Goal: Check status: Check status

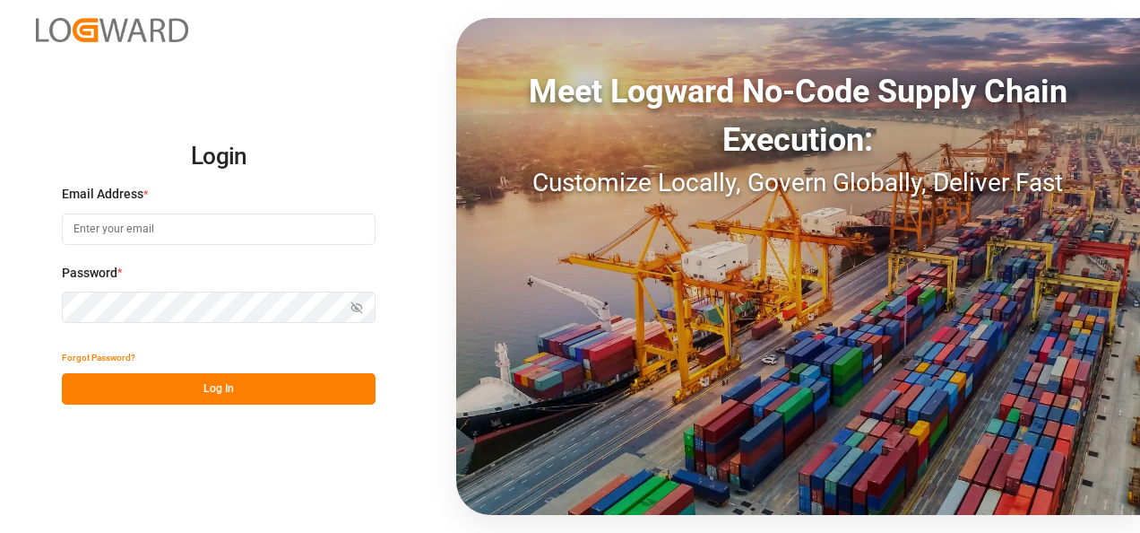
type input "[EMAIL_ADDRESS][DOMAIN_NAME]"
click at [167, 392] on button "Log In" at bounding box center [219, 388] width 314 height 31
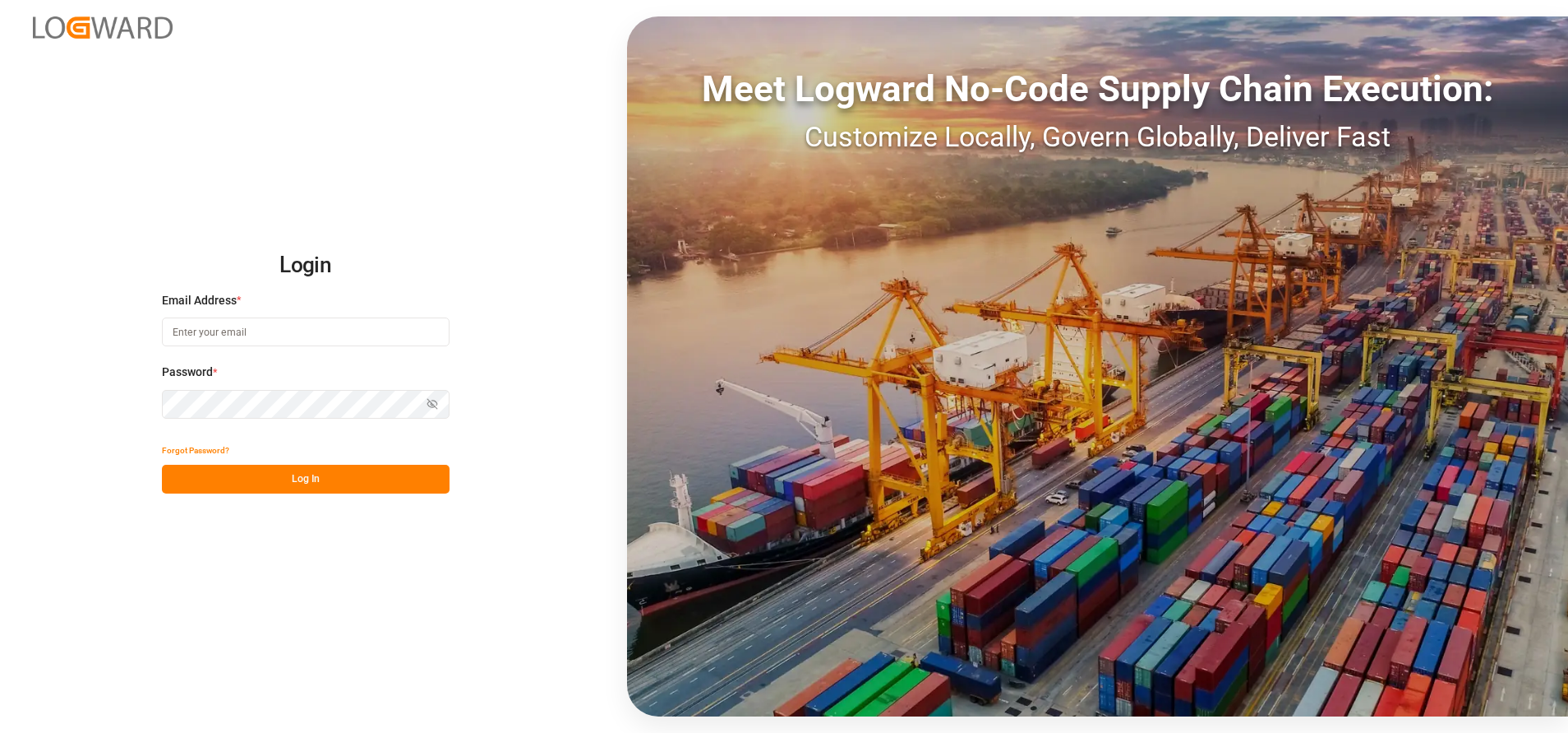
type input "[EMAIL_ADDRESS][DOMAIN_NAME]"
click at [336, 470] on button "Log In" at bounding box center [306, 479] width 288 height 28
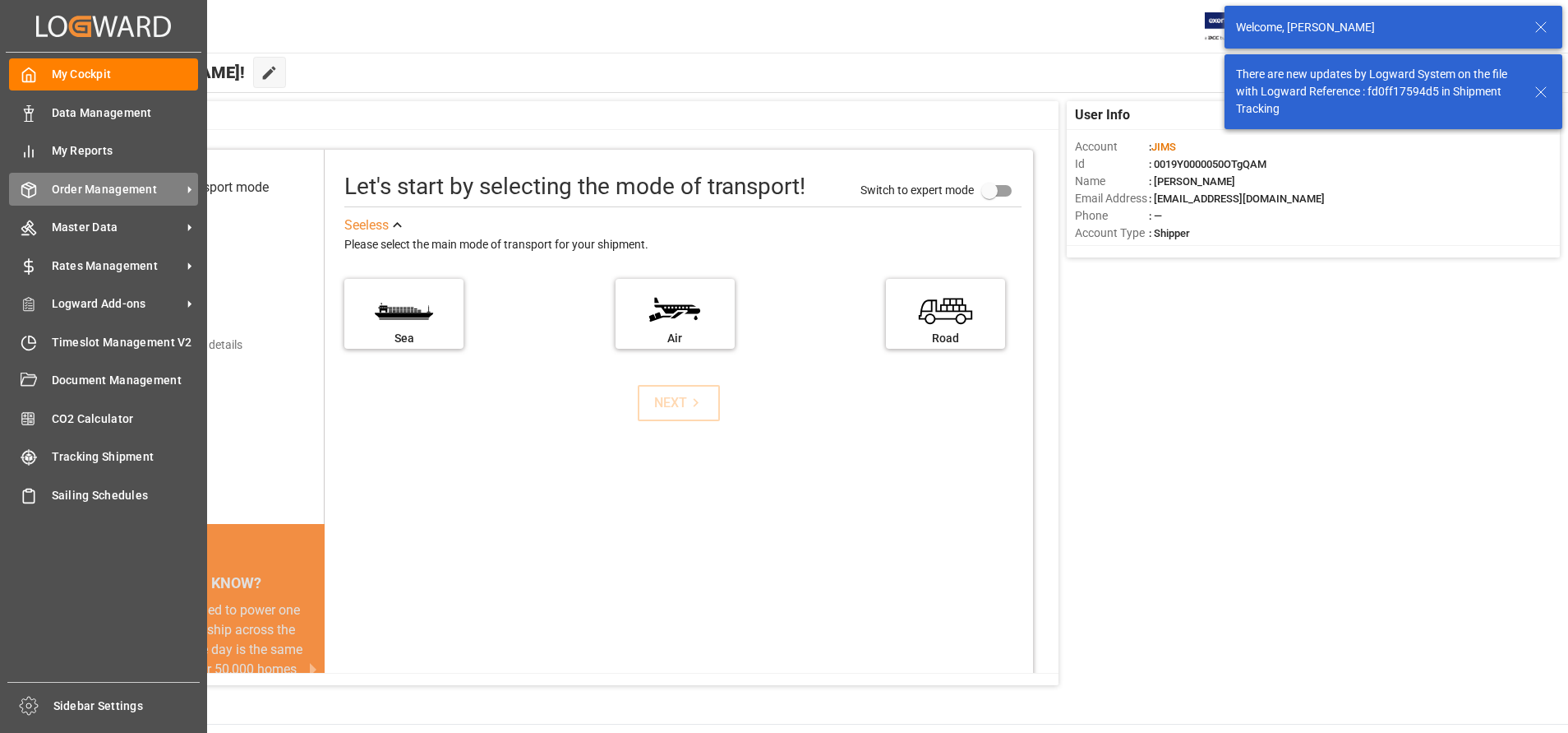
click at [28, 191] on icon at bounding box center [28, 190] width 17 height 17
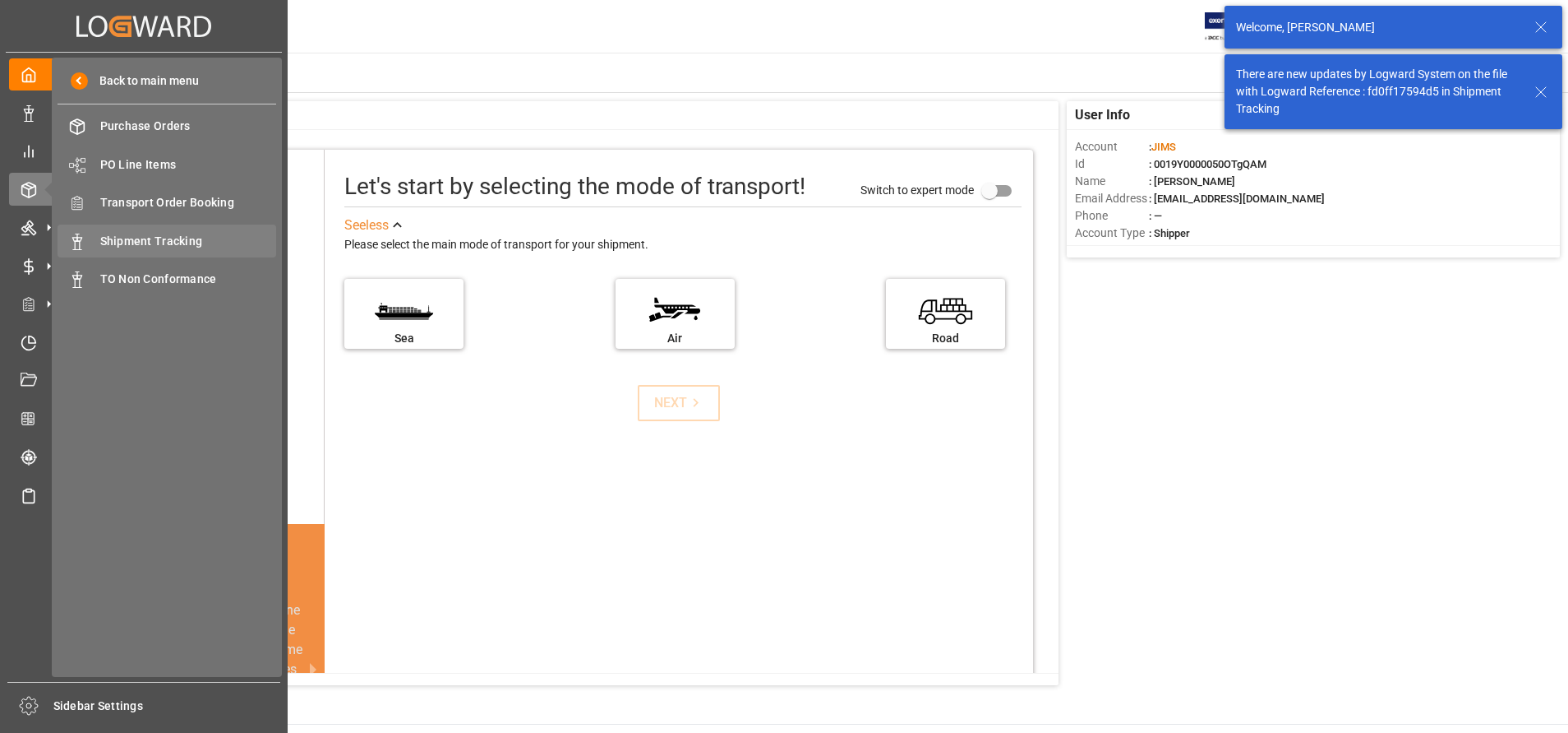
click at [134, 250] on div "Shipment Tracking Shipment Tracking" at bounding box center [167, 240] width 218 height 32
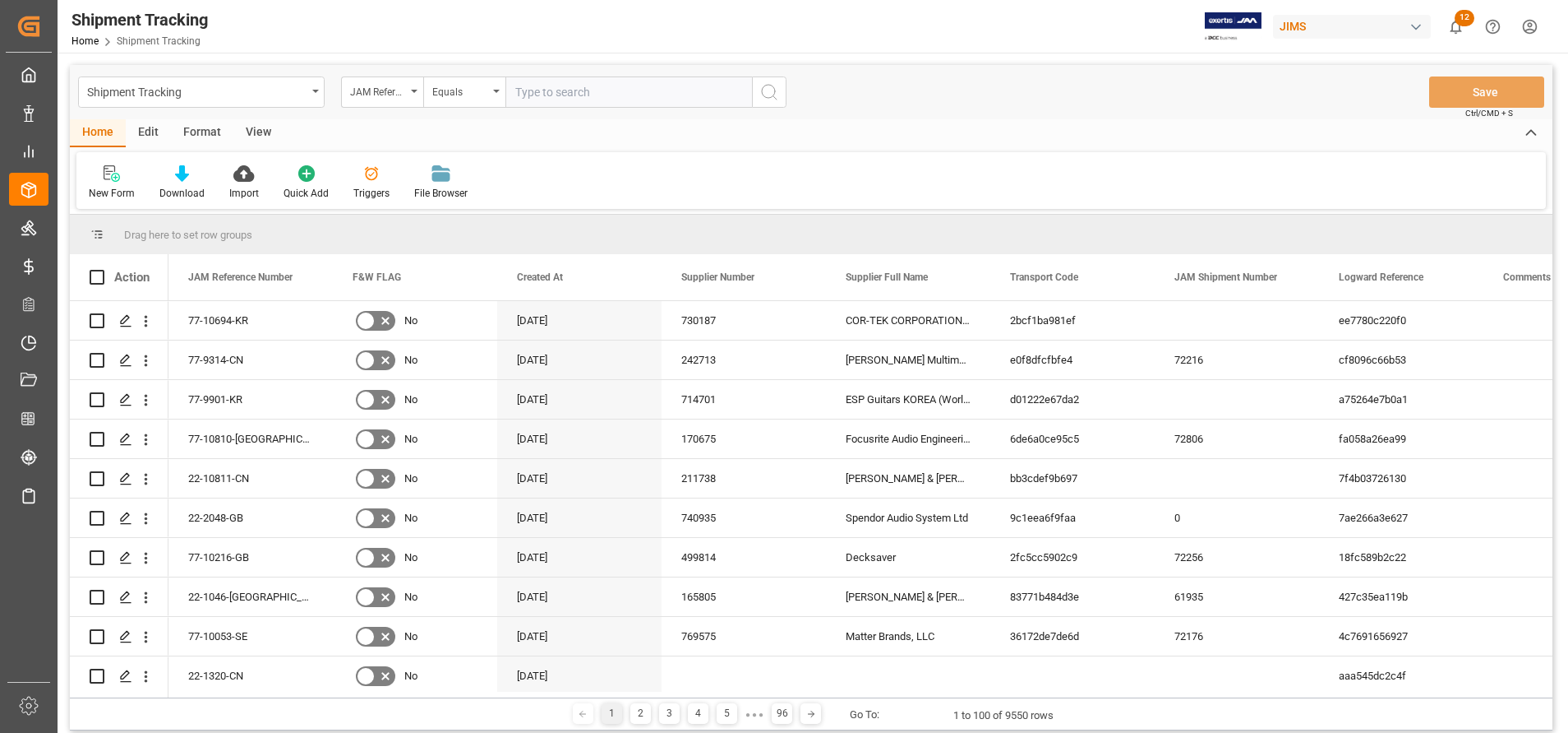
click at [624, 74] on div "Shipment Tracking JAM Reference Number Equals Save Ctrl/CMD + S" at bounding box center [811, 92] width 1483 height 54
click at [642, 94] on input "text" at bounding box center [628, 92] width 247 height 31
paste input "22-7664-MY"
type input "22-7664-MY"
click at [773, 93] on icon "search button" at bounding box center [769, 93] width 20 height 20
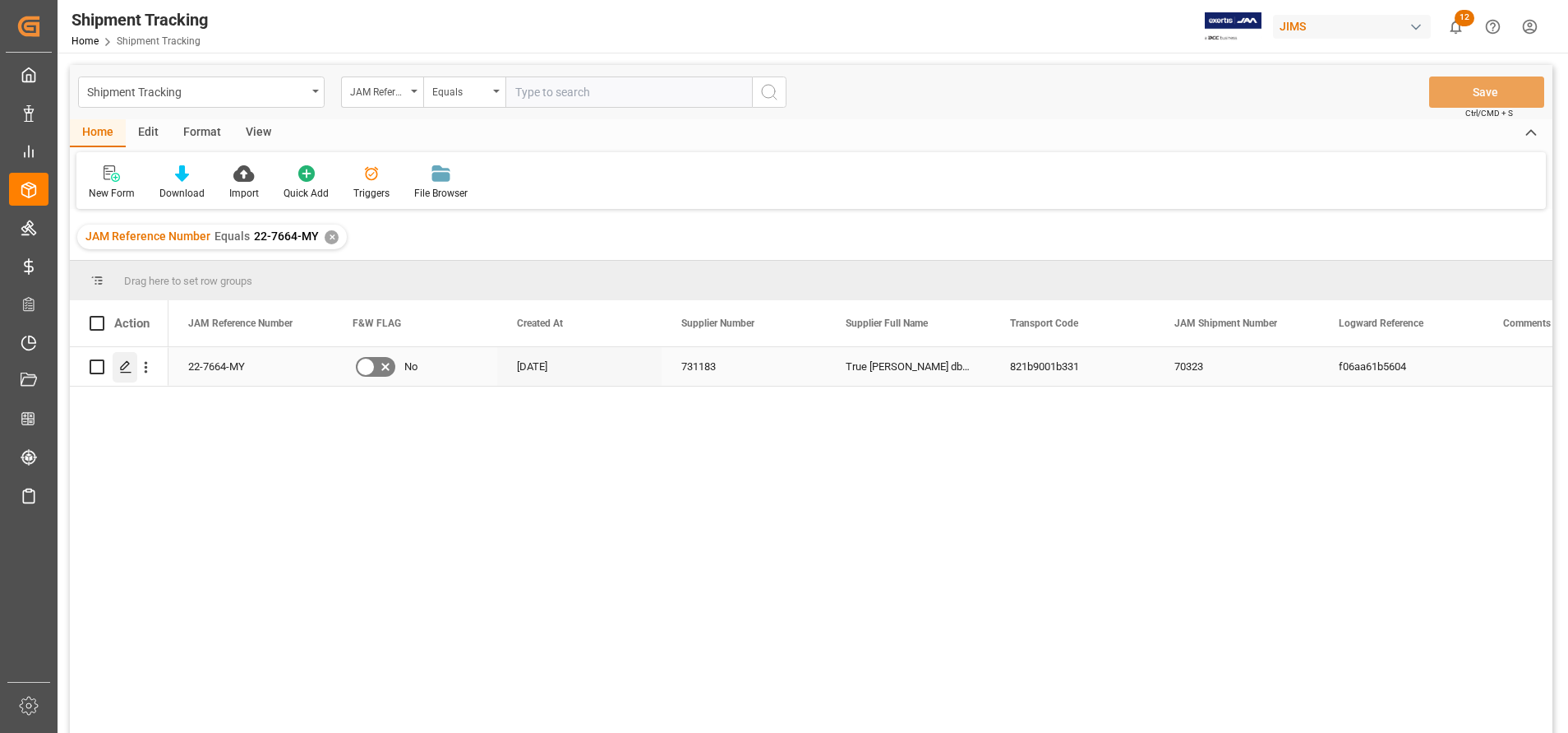
click at [131, 361] on icon "Press SPACE to select this row." at bounding box center [126, 367] width 13 height 13
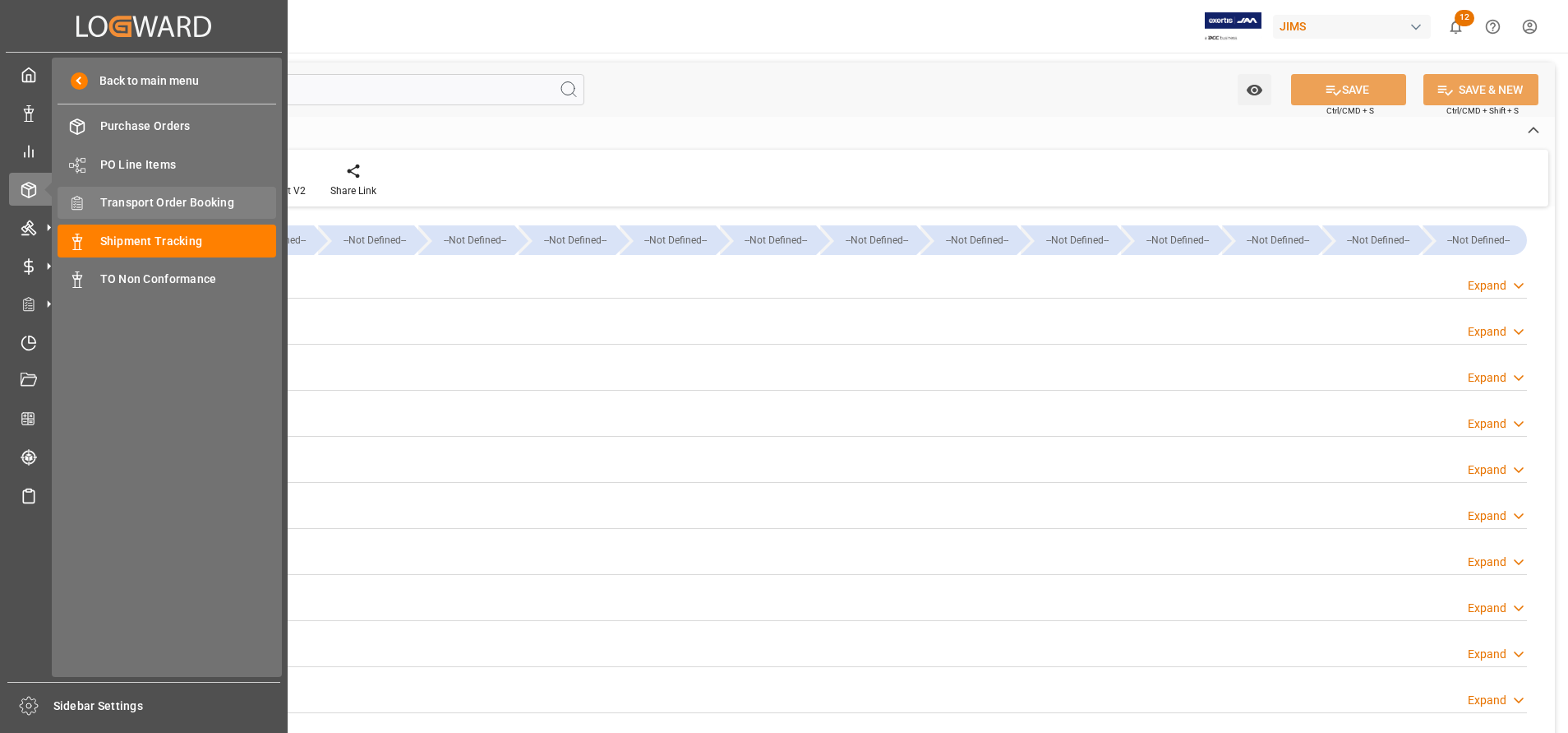
click at [112, 201] on span "Transport Order Booking" at bounding box center [188, 203] width 177 height 17
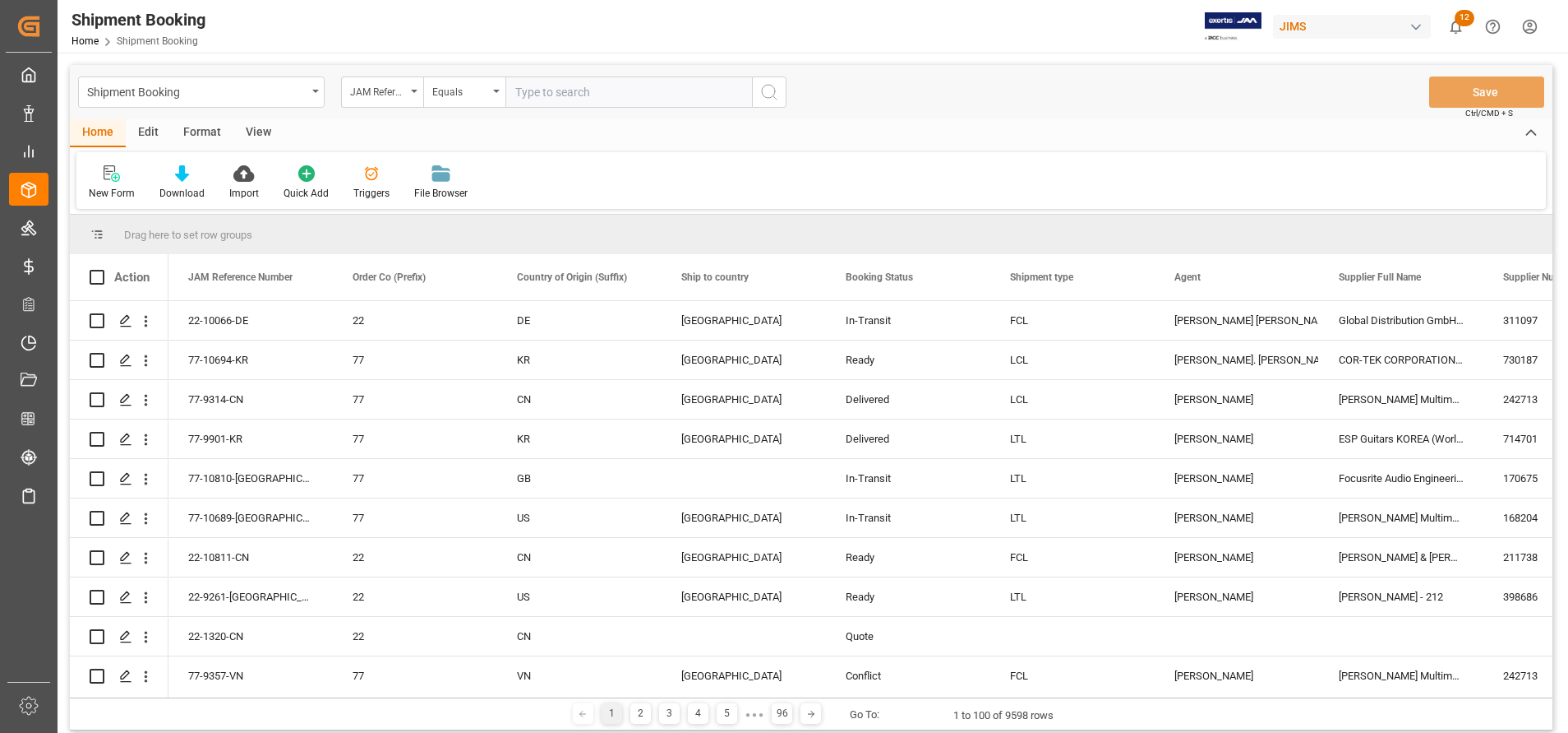
click at [636, 91] on input "text" at bounding box center [628, 92] width 247 height 31
type input "22-7664-MY"
click at [775, 94] on icon "search button" at bounding box center [769, 93] width 20 height 20
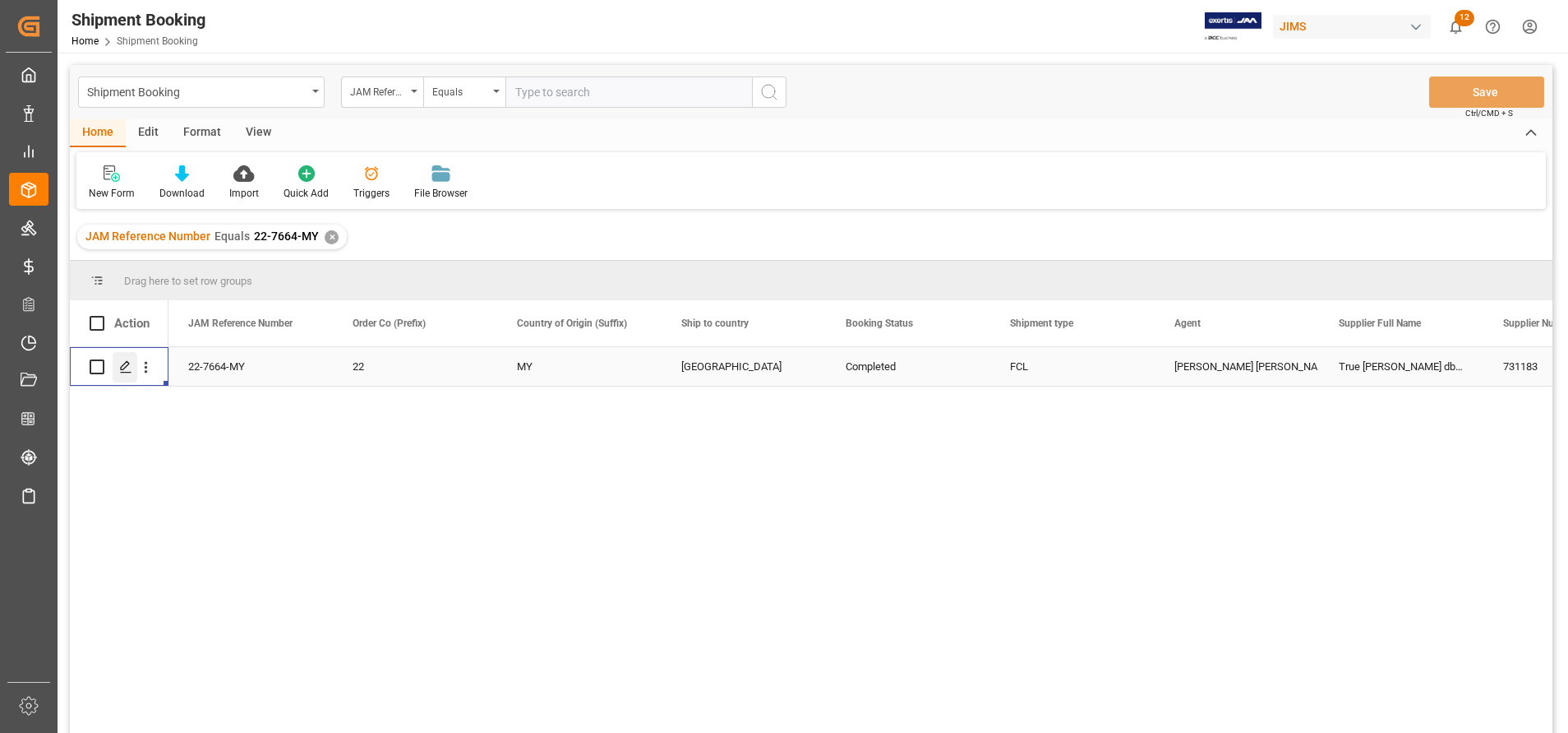
click at [122, 361] on icon "Press SPACE to select this row." at bounding box center [126, 367] width 13 height 13
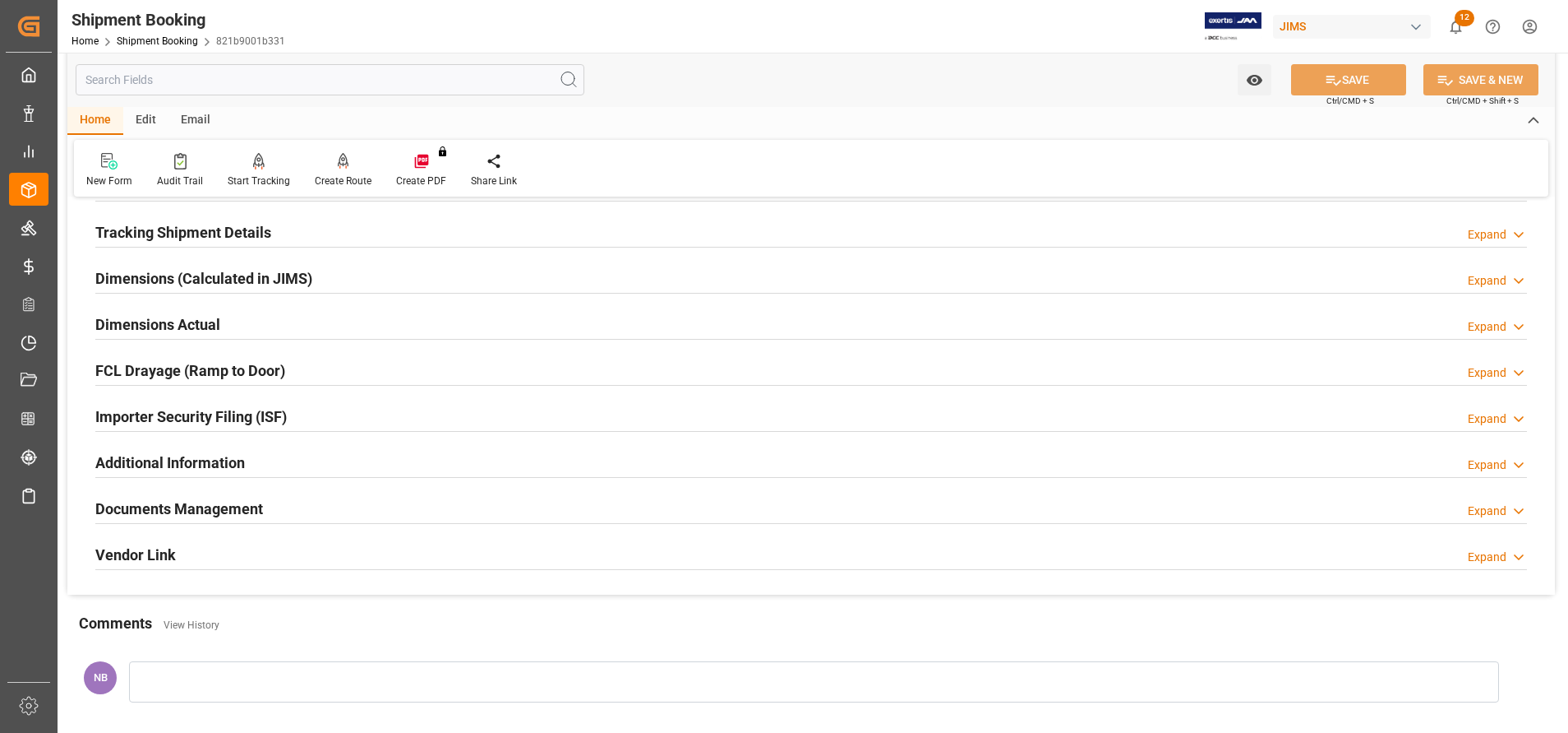
scroll to position [370, 0]
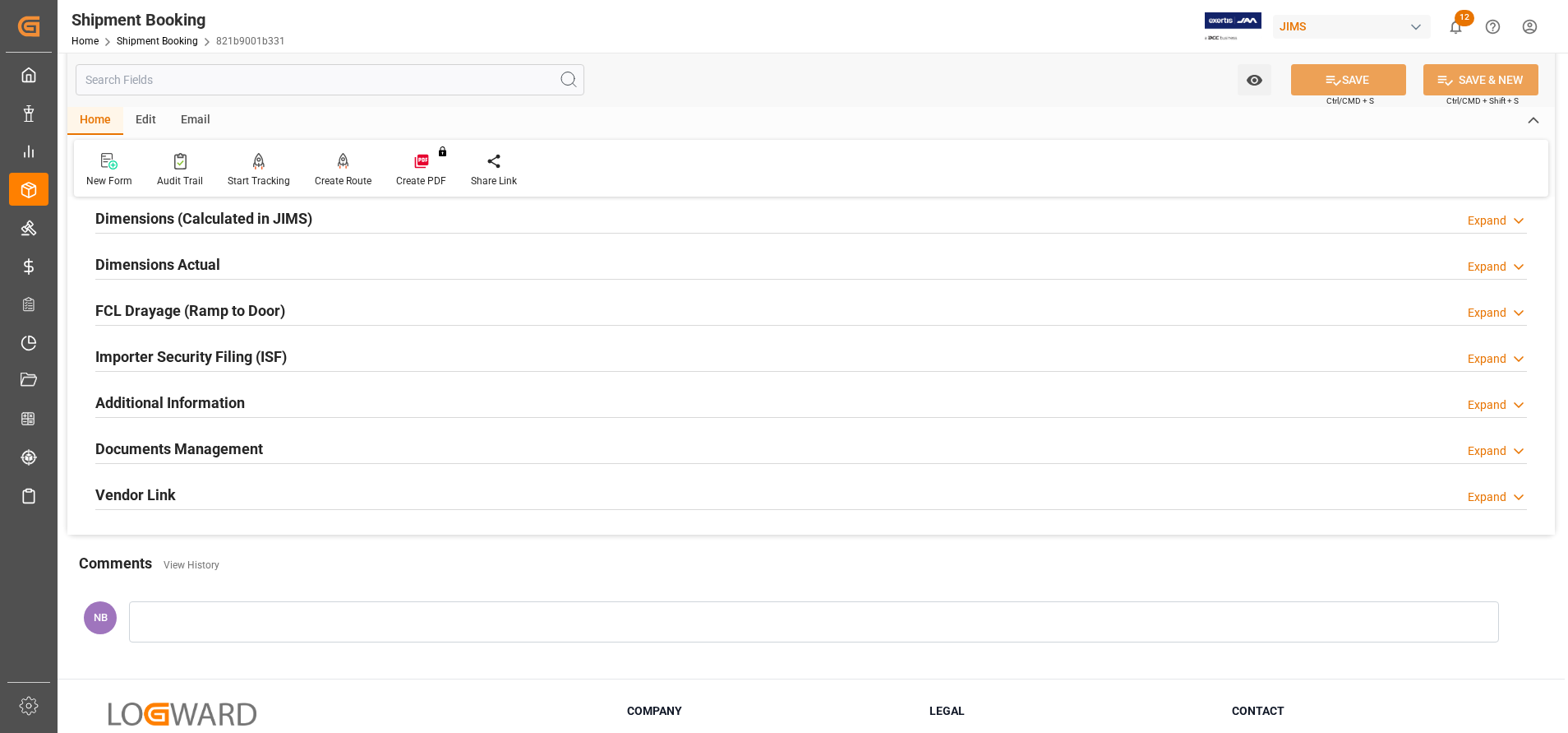
click at [227, 445] on h2 "Documents Management" at bounding box center [179, 449] width 168 height 22
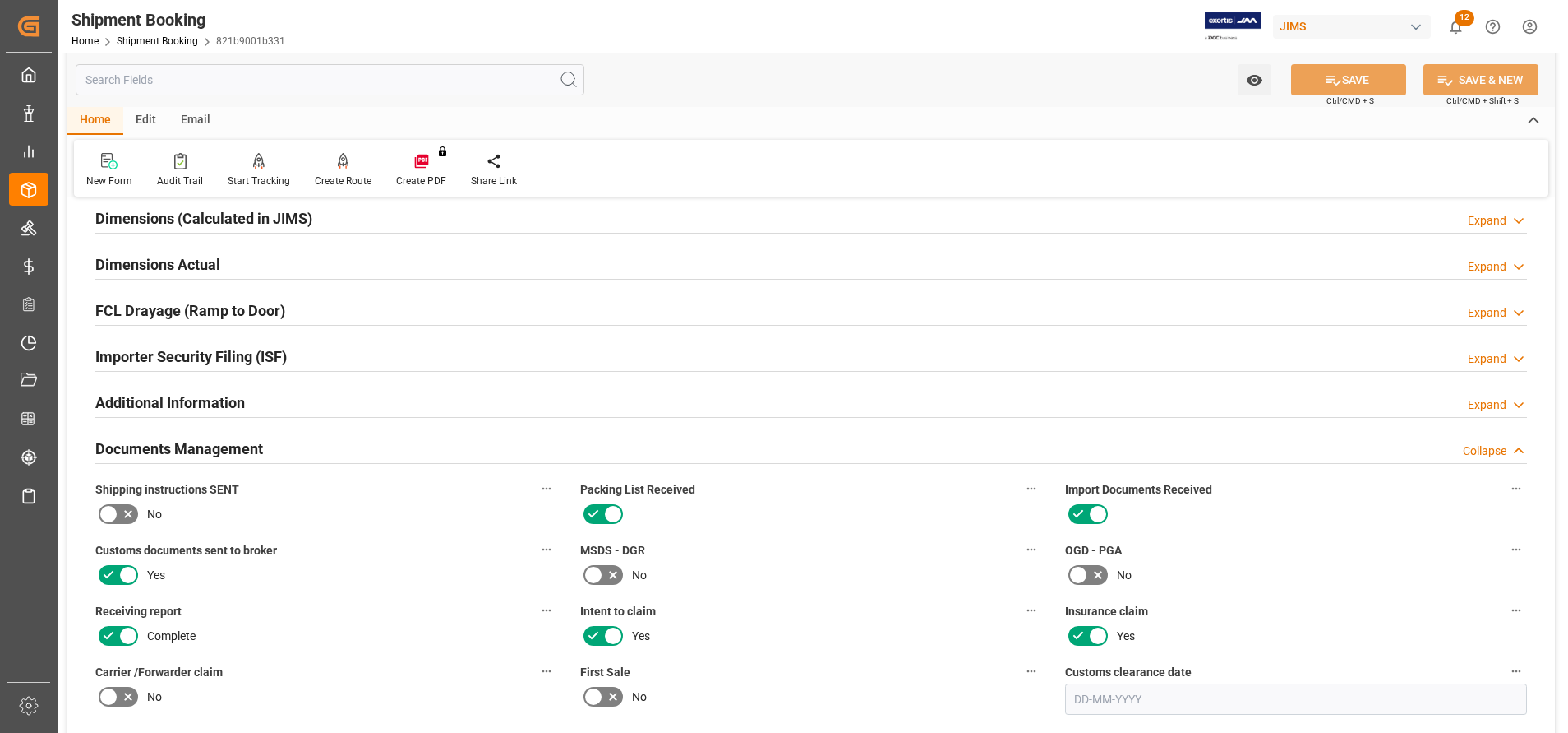
click at [227, 445] on h2 "Documents Management" at bounding box center [179, 449] width 168 height 22
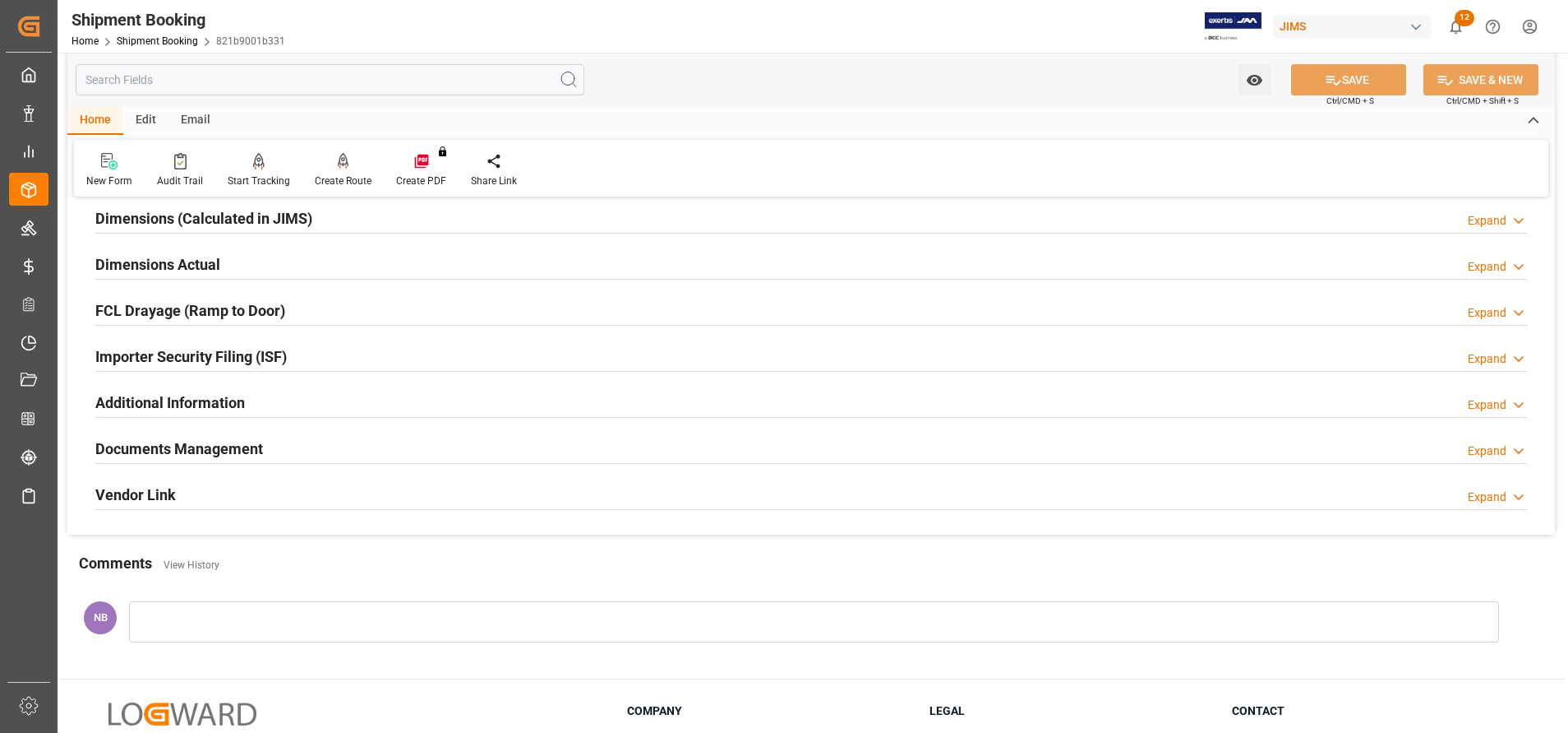
click at [197, 435] on div "Documents Management" at bounding box center [179, 448] width 168 height 31
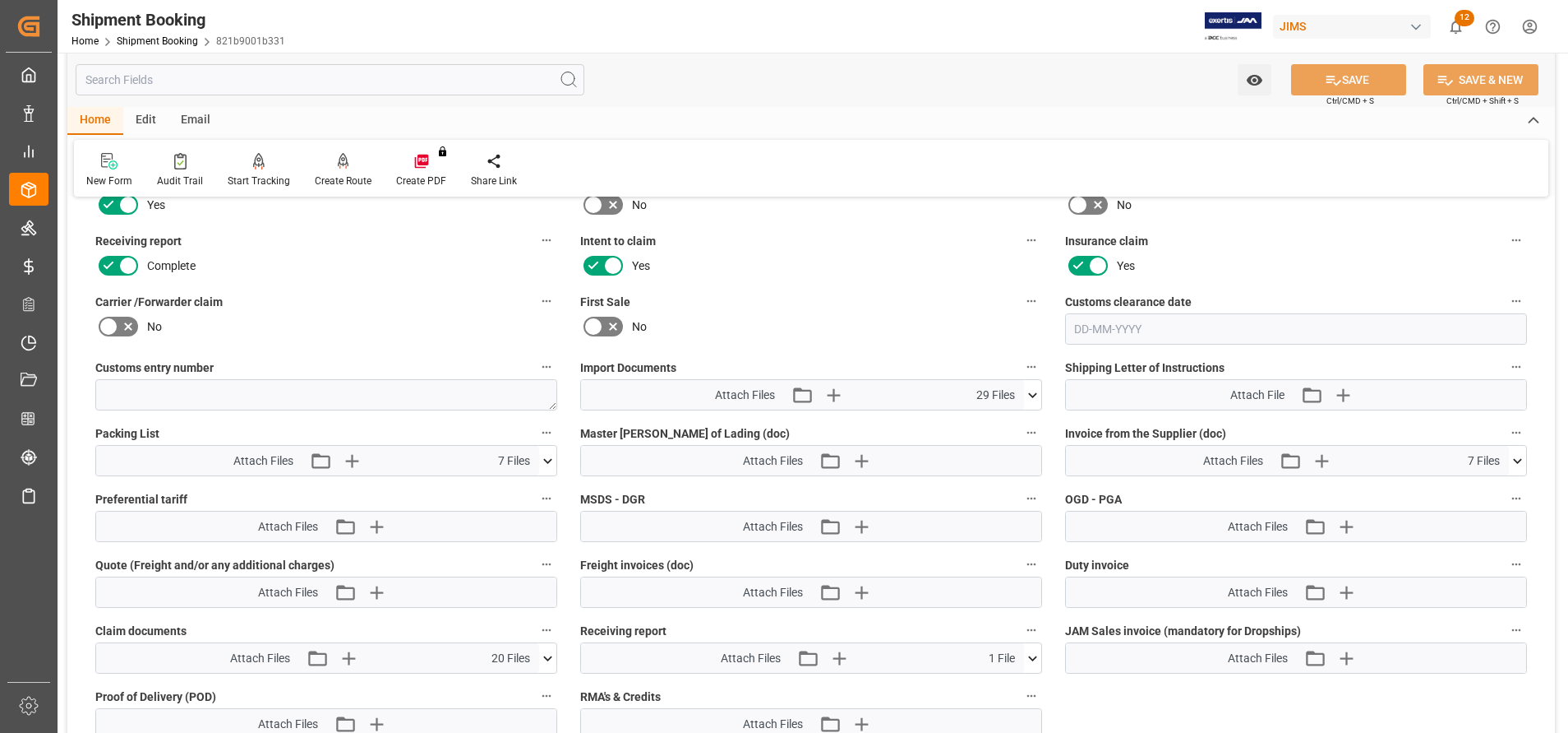
scroll to position [863, 0]
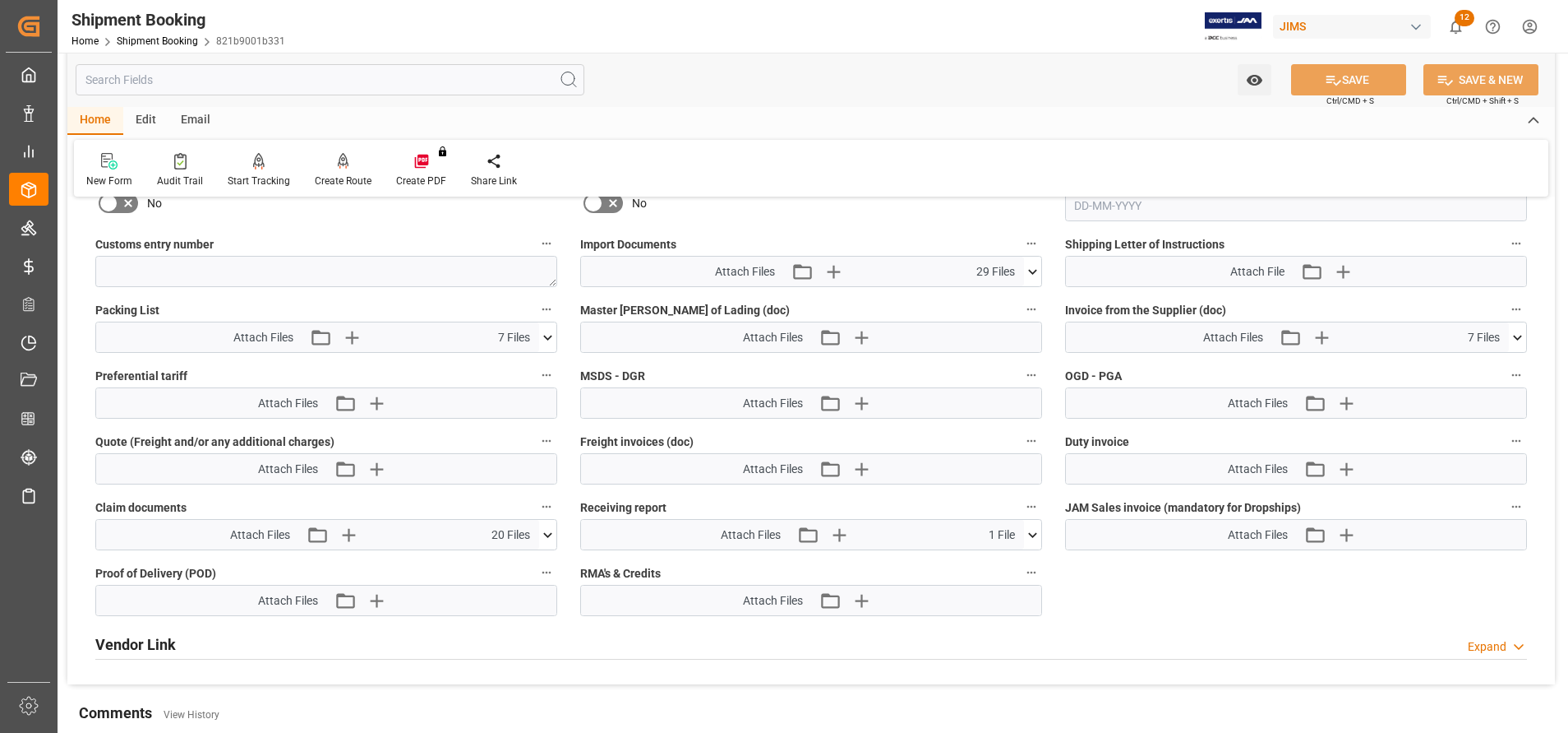
click at [549, 531] on icon at bounding box center [547, 535] width 17 height 17
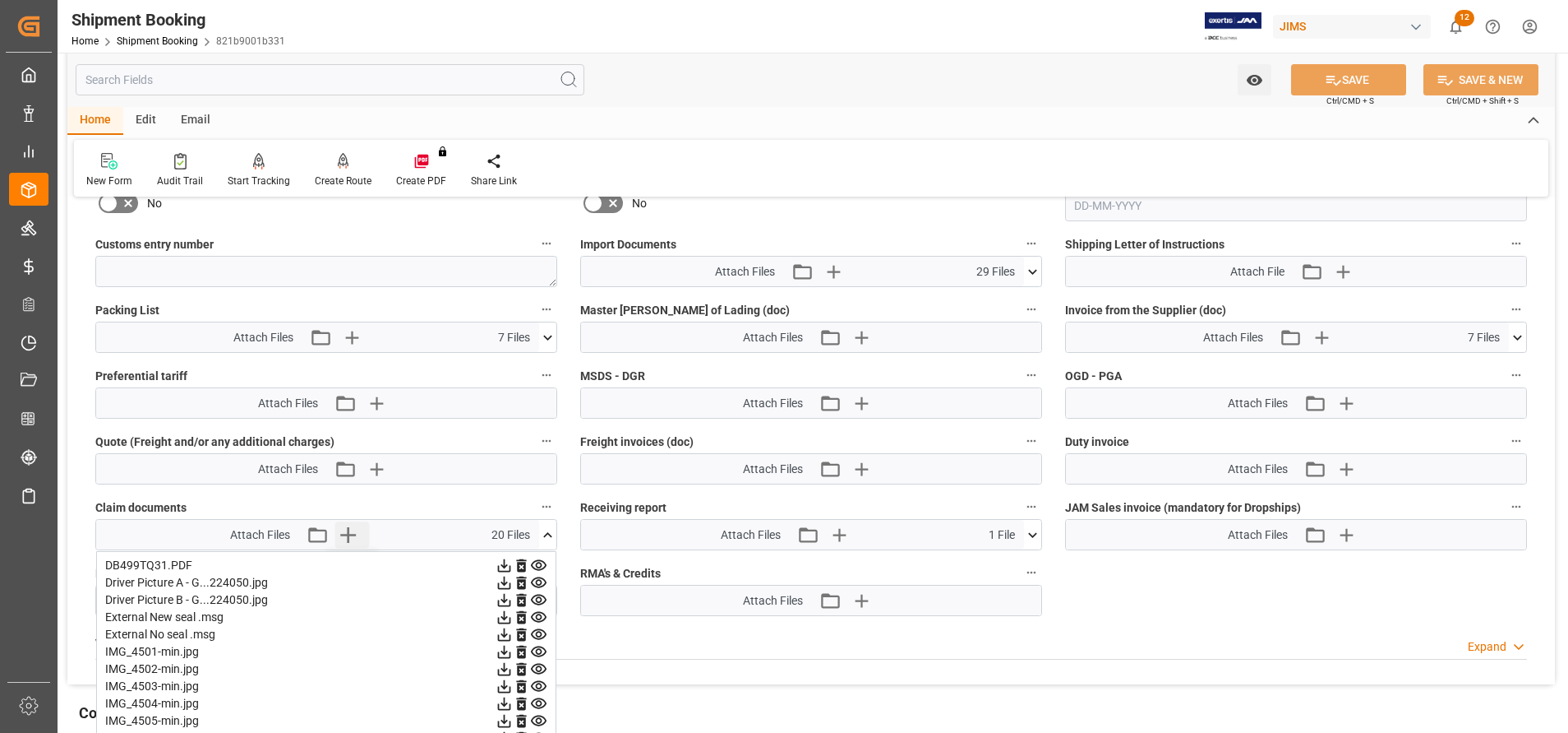
click at [348, 534] on icon "button" at bounding box center [348, 535] width 16 height 16
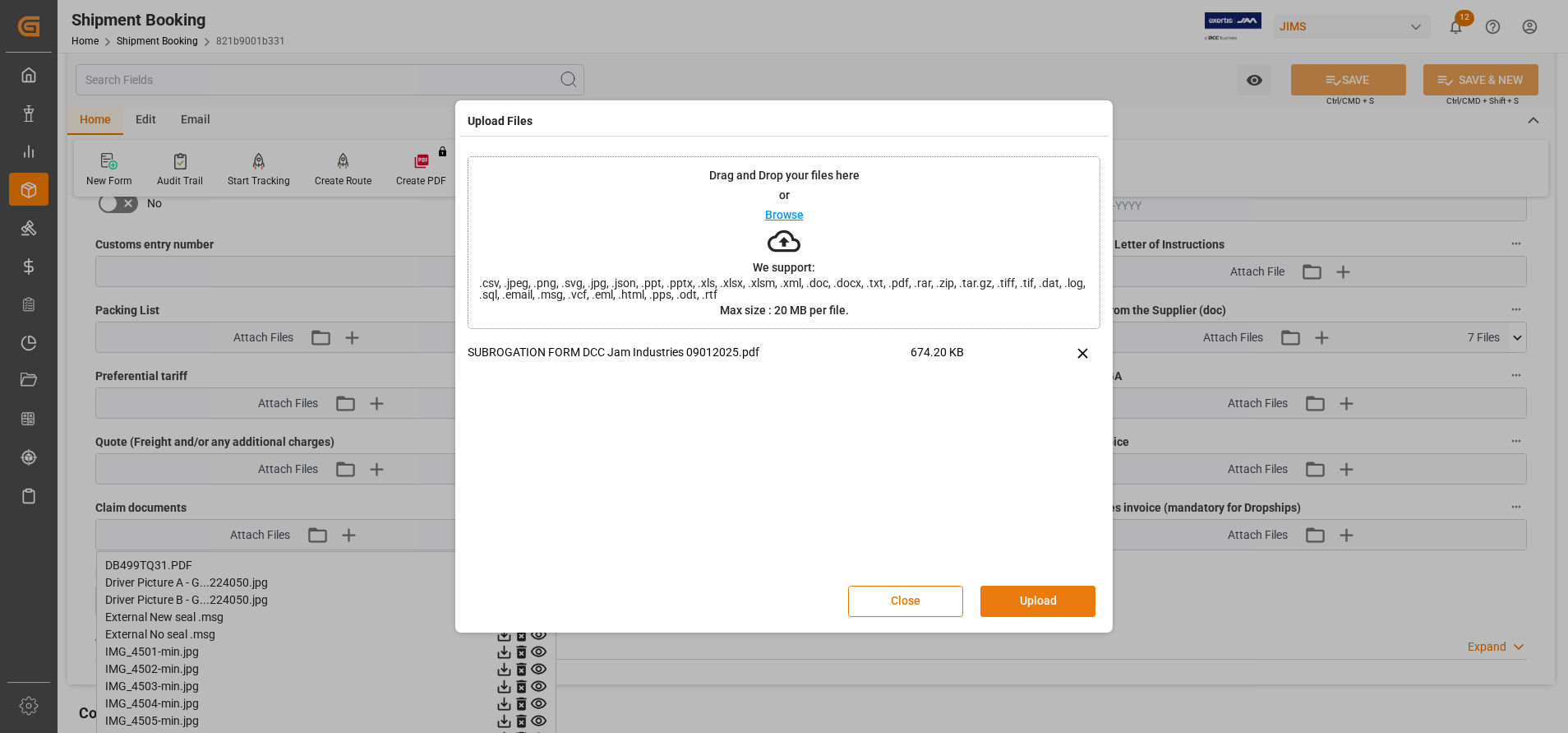
click at [1053, 603] on button "Upload" at bounding box center [1038, 601] width 116 height 31
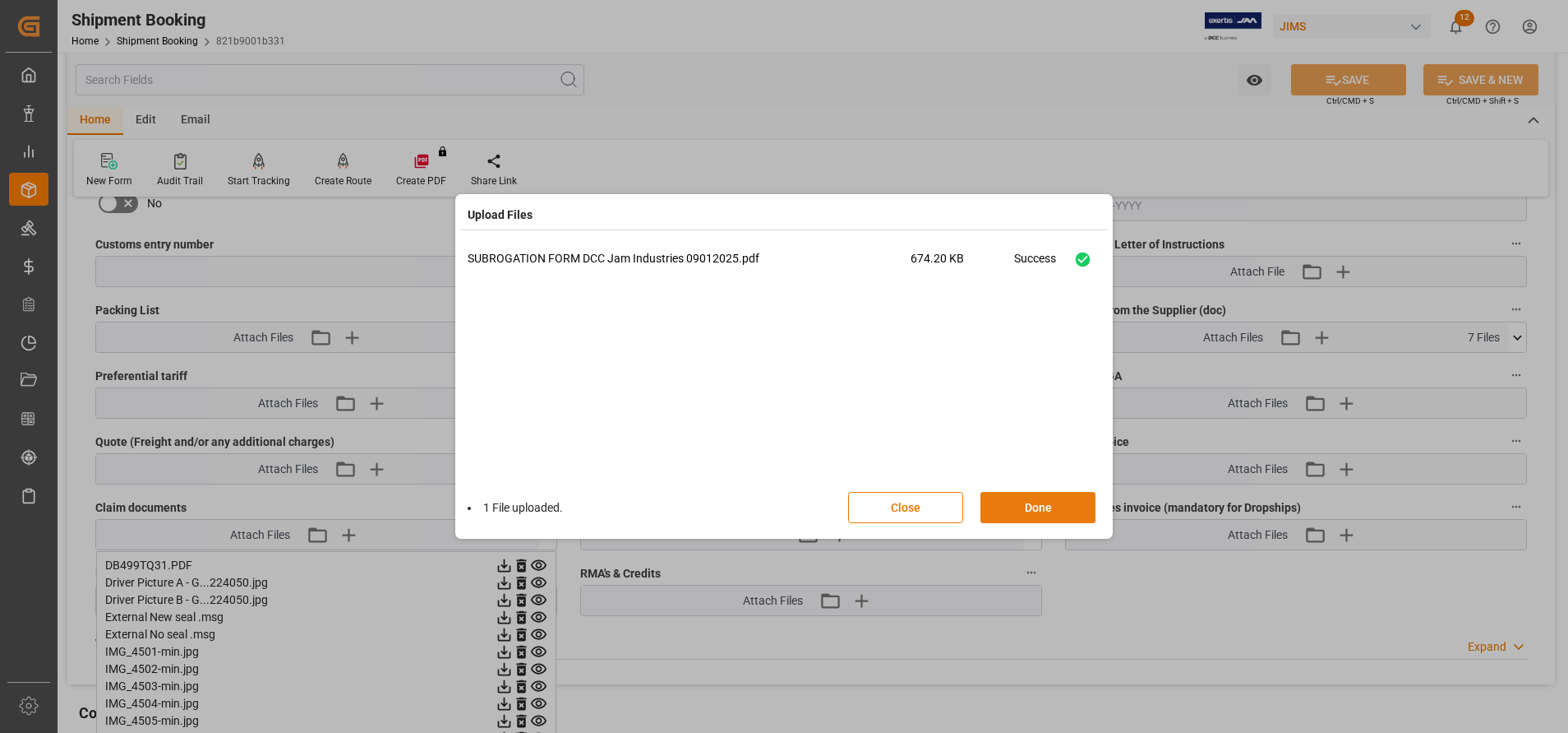
click at [1066, 513] on button "Done" at bounding box center [1038, 507] width 116 height 31
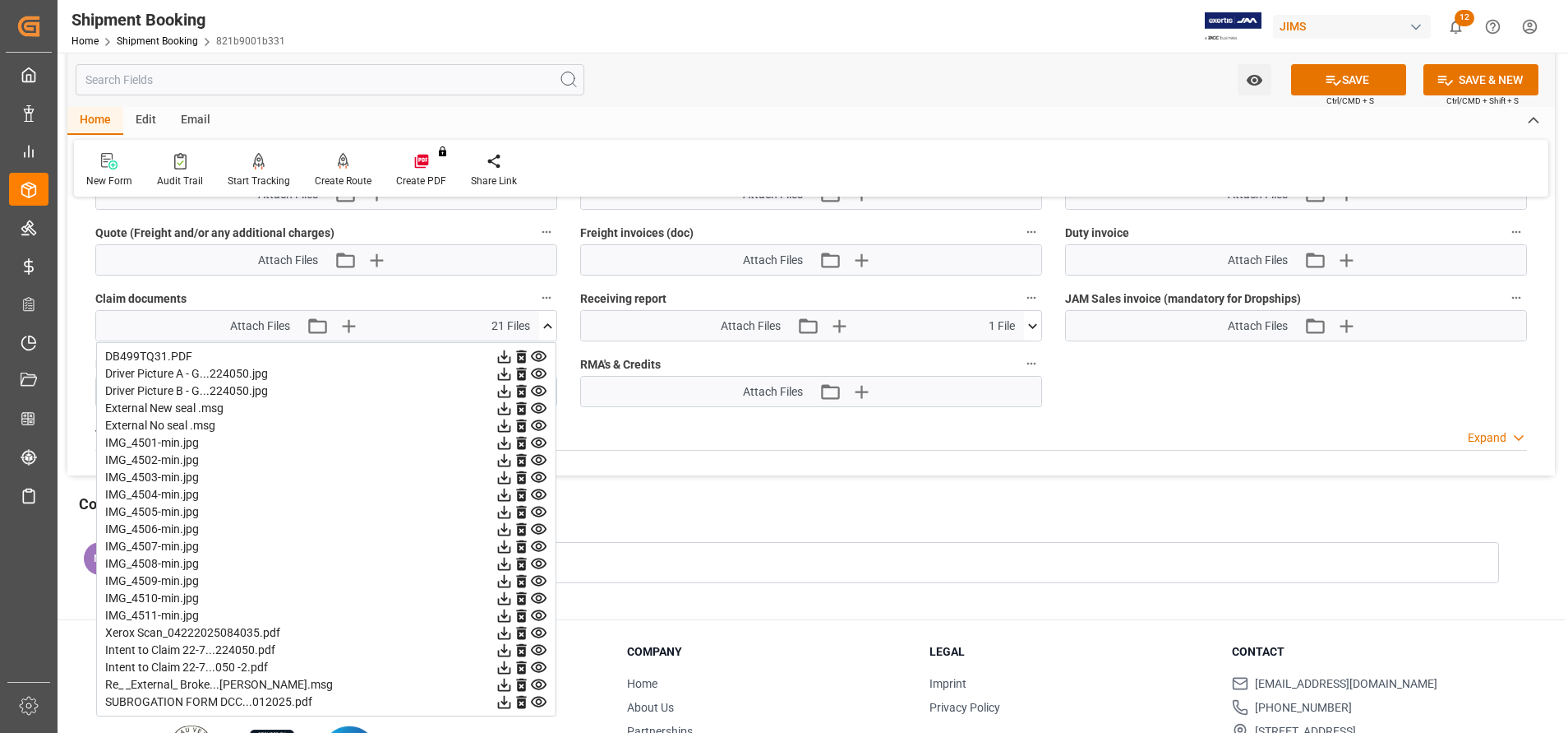
scroll to position [1145, 0]
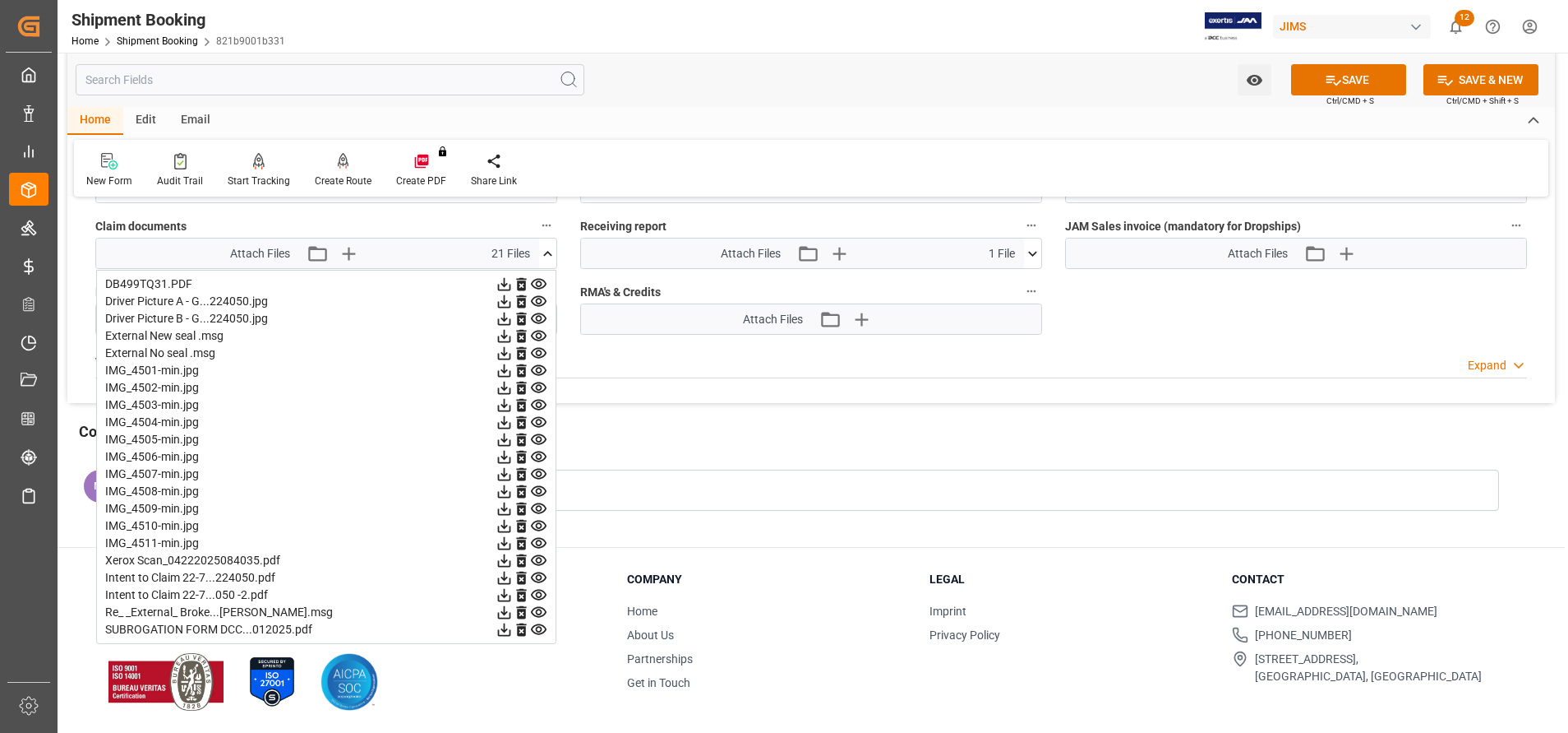
click at [1085, 448] on div "Comments View History" at bounding box center [812, 434] width 1465 height 28
click at [547, 250] on icon at bounding box center [547, 253] width 17 height 17
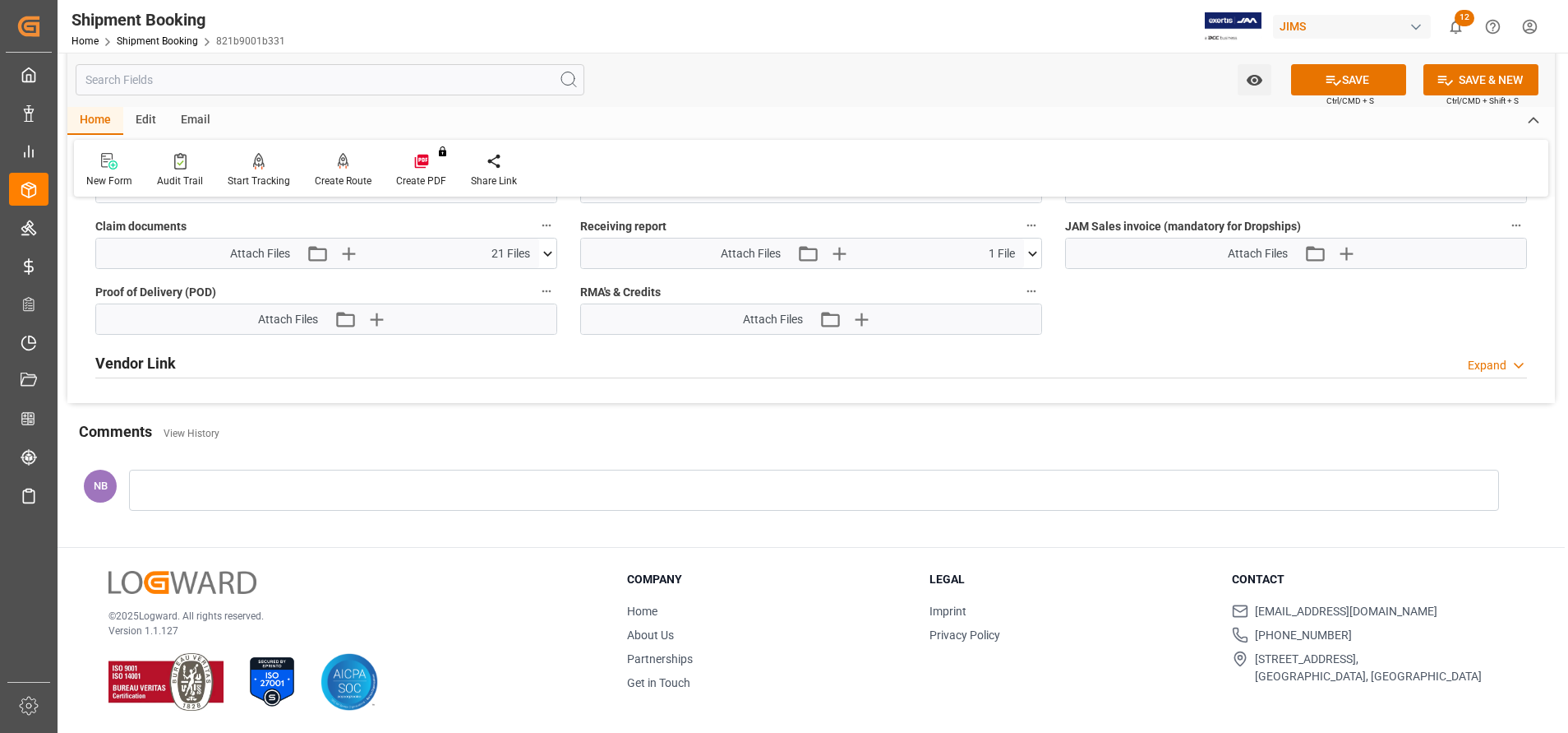
click at [444, 483] on div at bounding box center [814, 490] width 1370 height 41
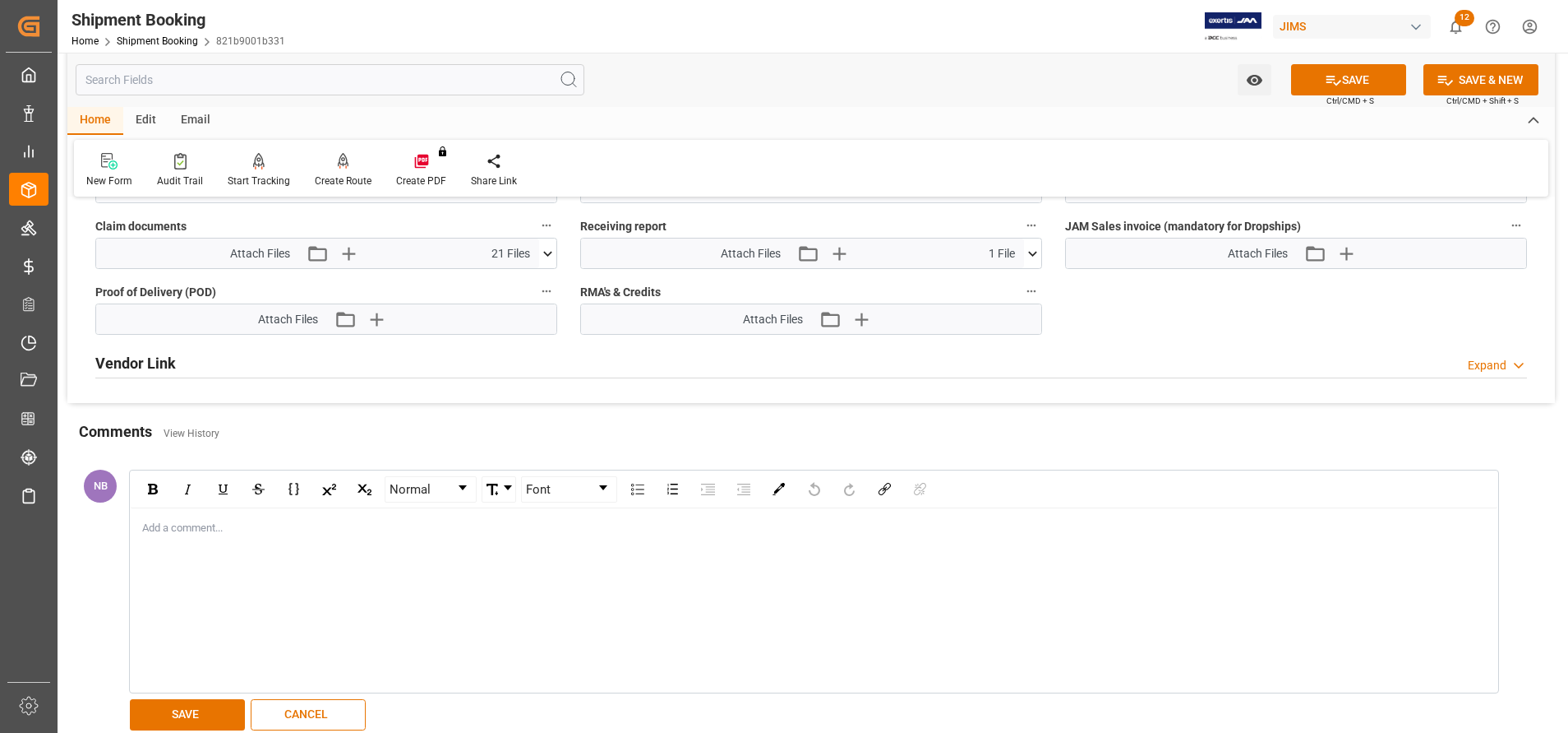
click at [417, 566] on div "Add a comment..." at bounding box center [814, 600] width 1367 height 183
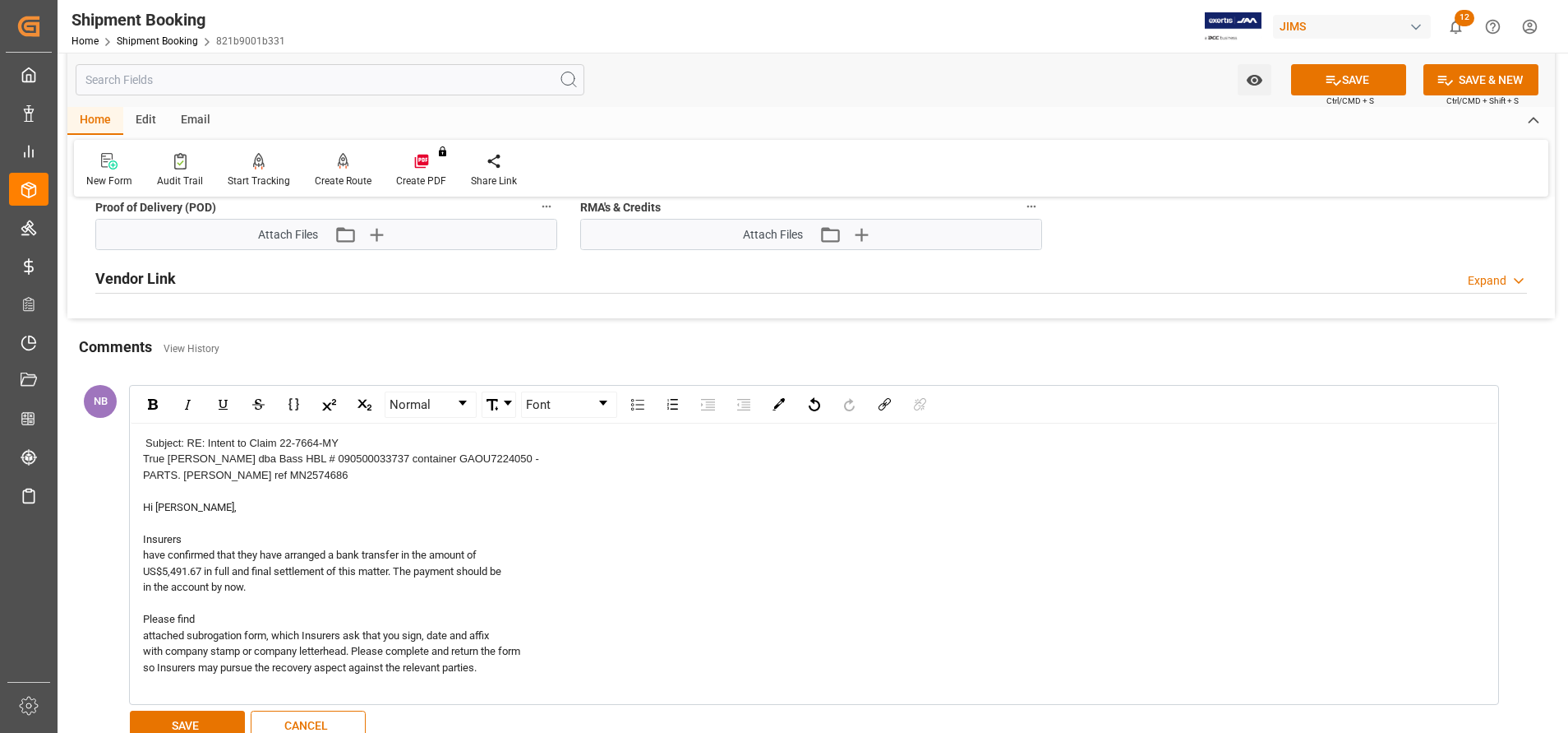
scroll to position [1268, 0]
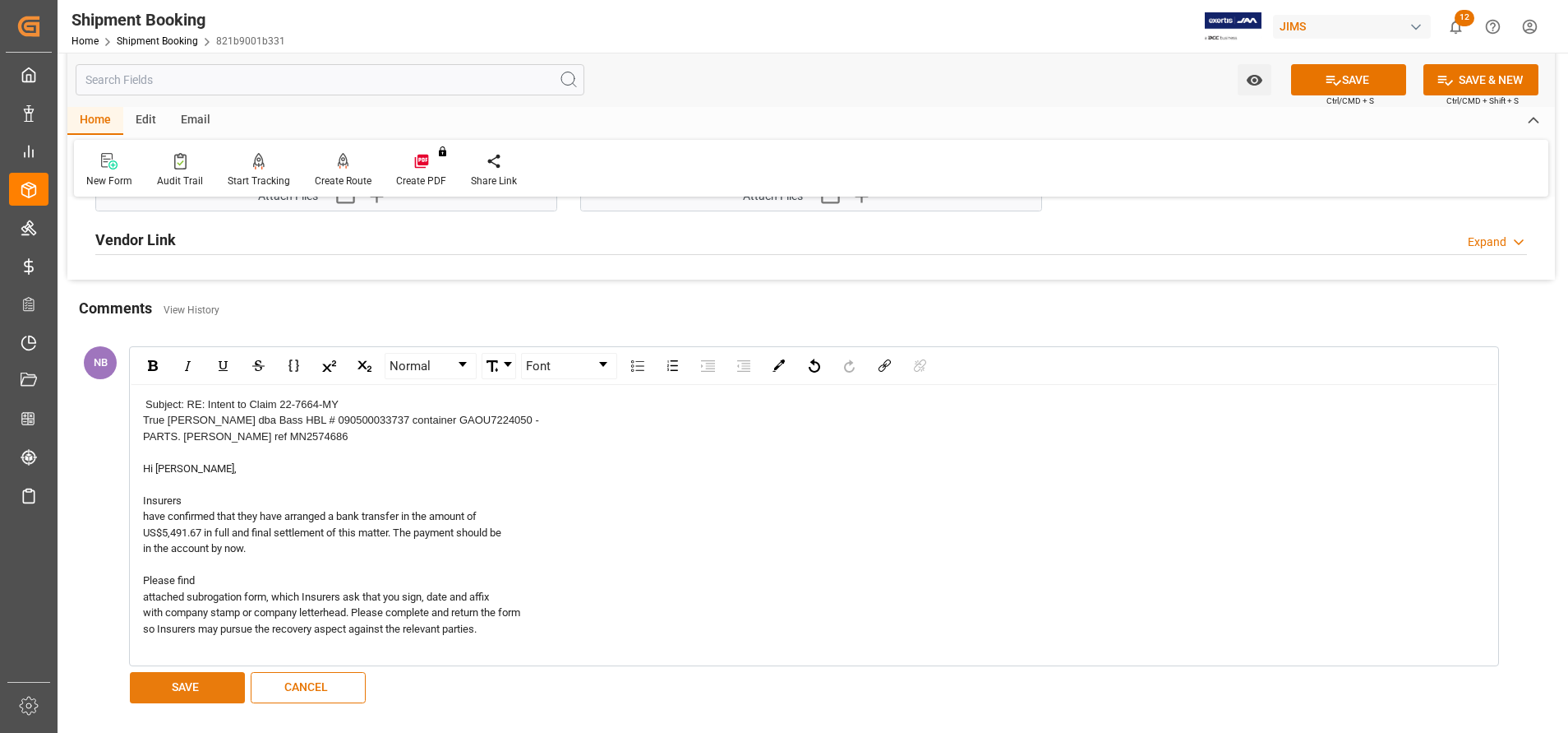
click at [207, 687] on button "SAVE" at bounding box center [188, 687] width 116 height 31
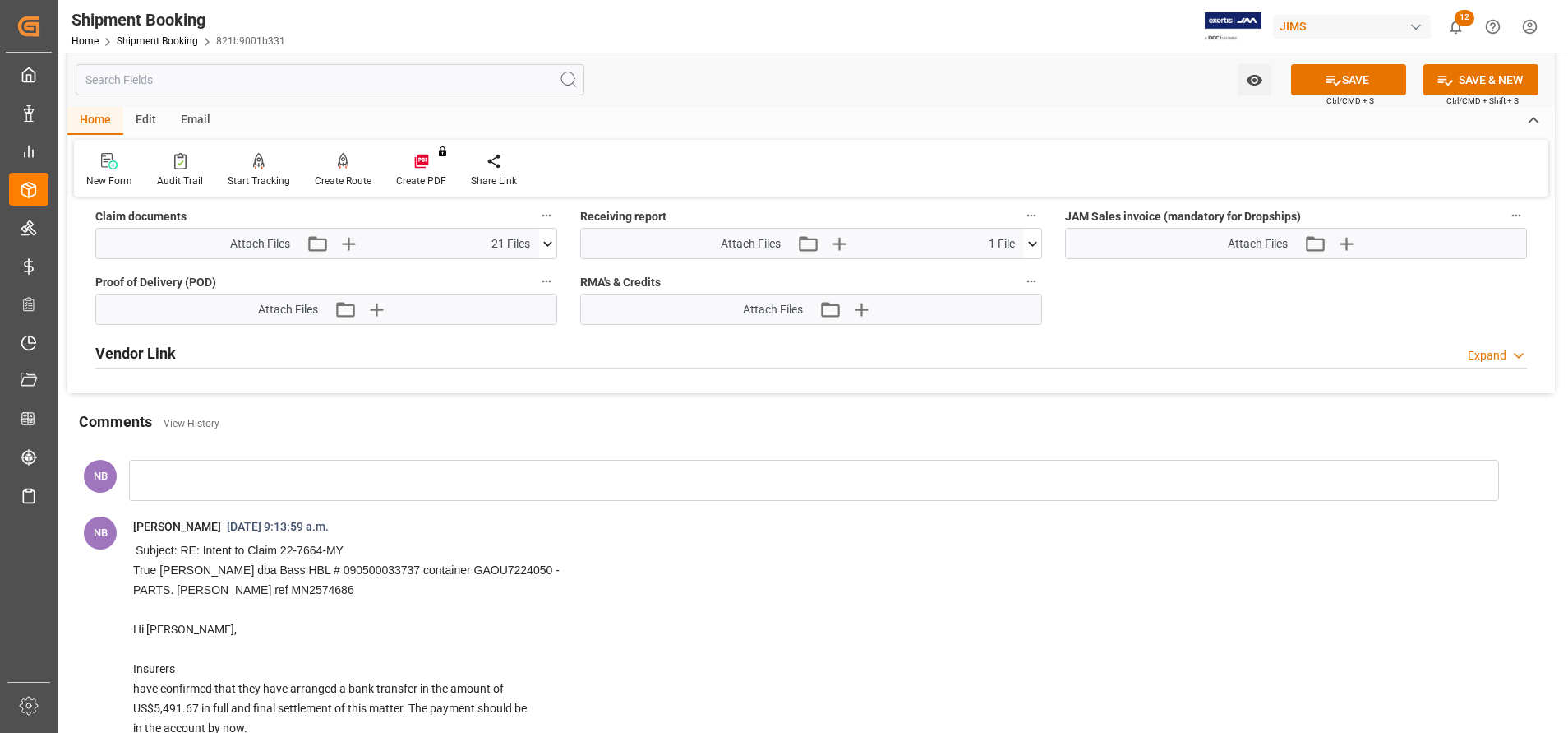
scroll to position [774, 0]
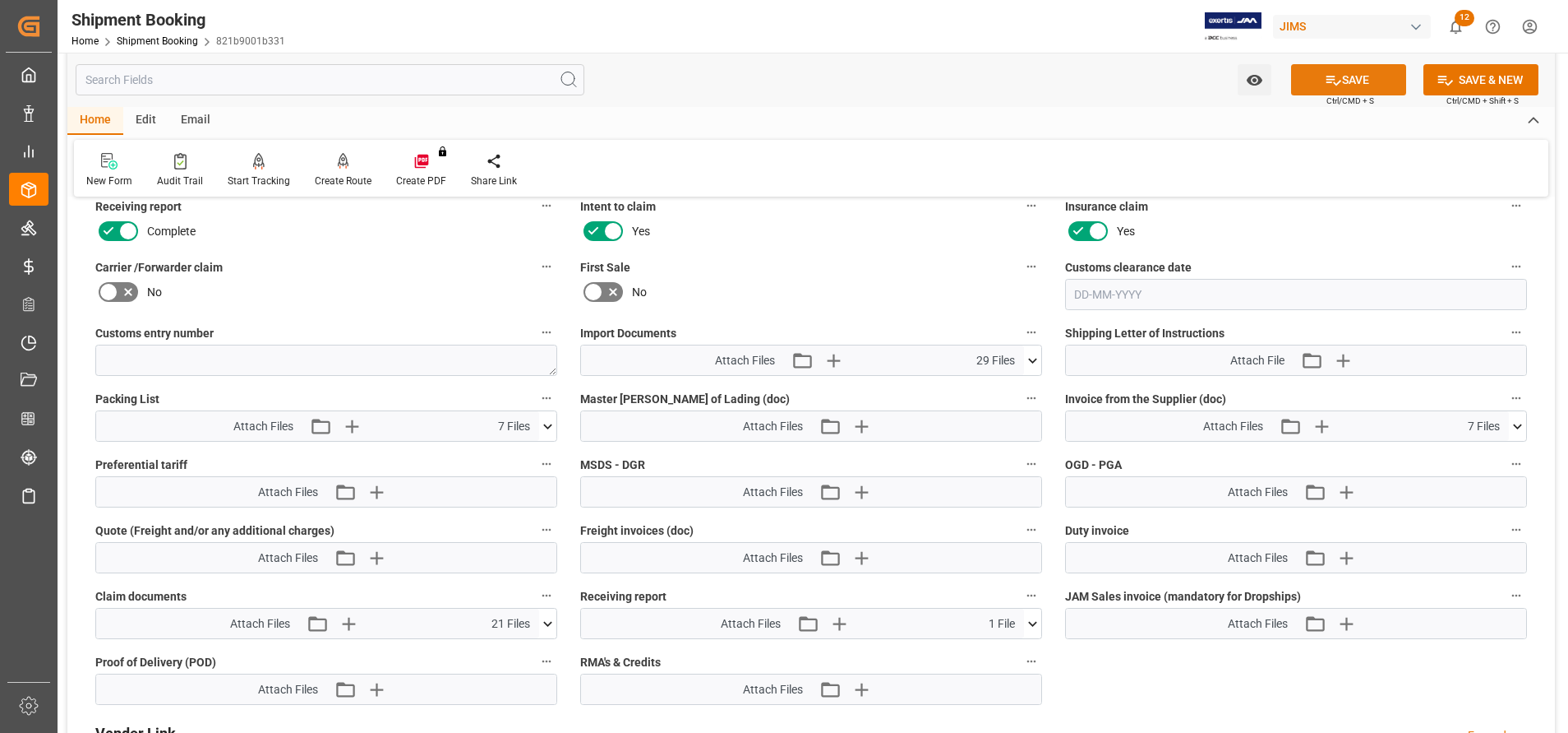
click at [1375, 90] on button "SAVE" at bounding box center [1349, 80] width 116 height 31
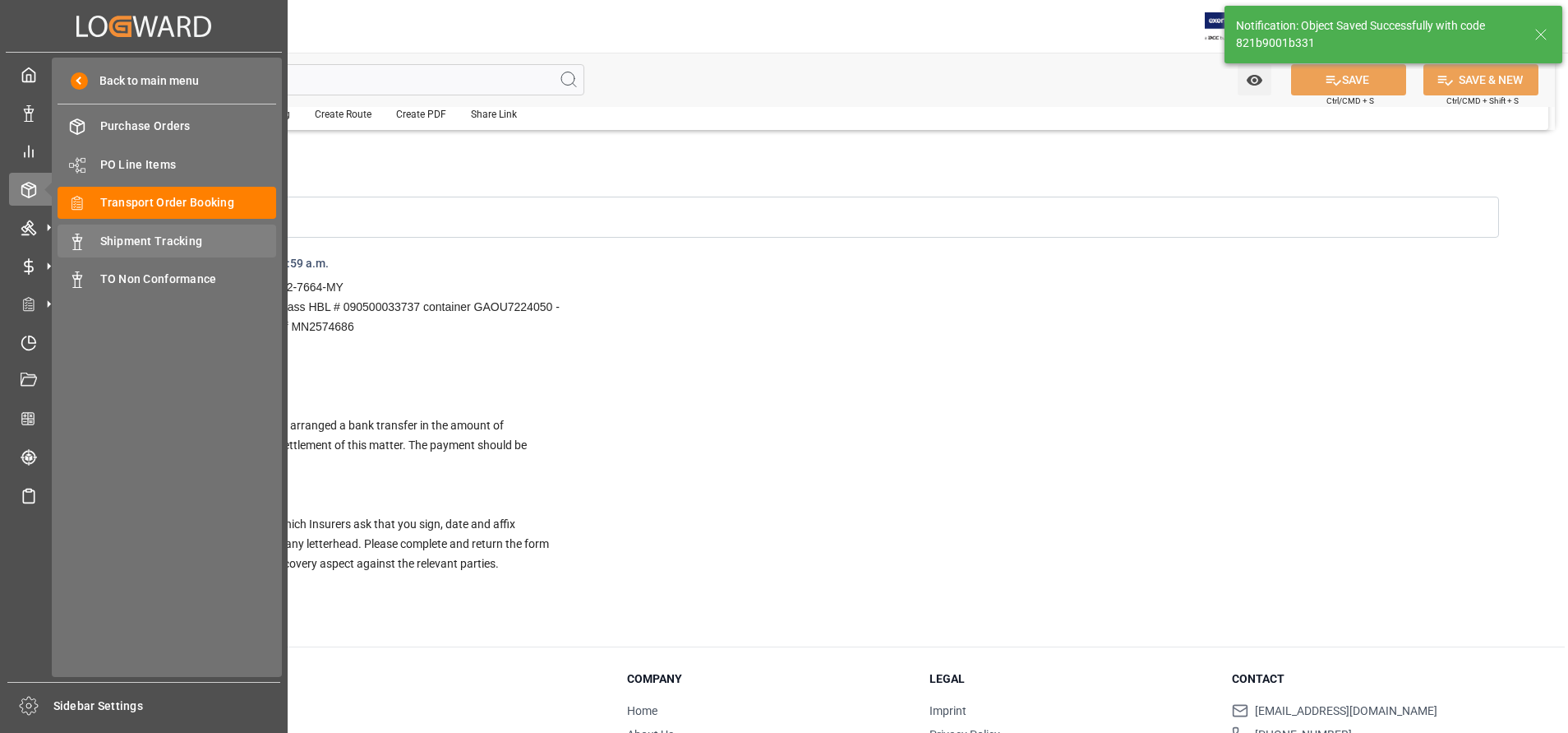
click at [131, 236] on span "Shipment Tracking" at bounding box center [188, 241] width 177 height 17
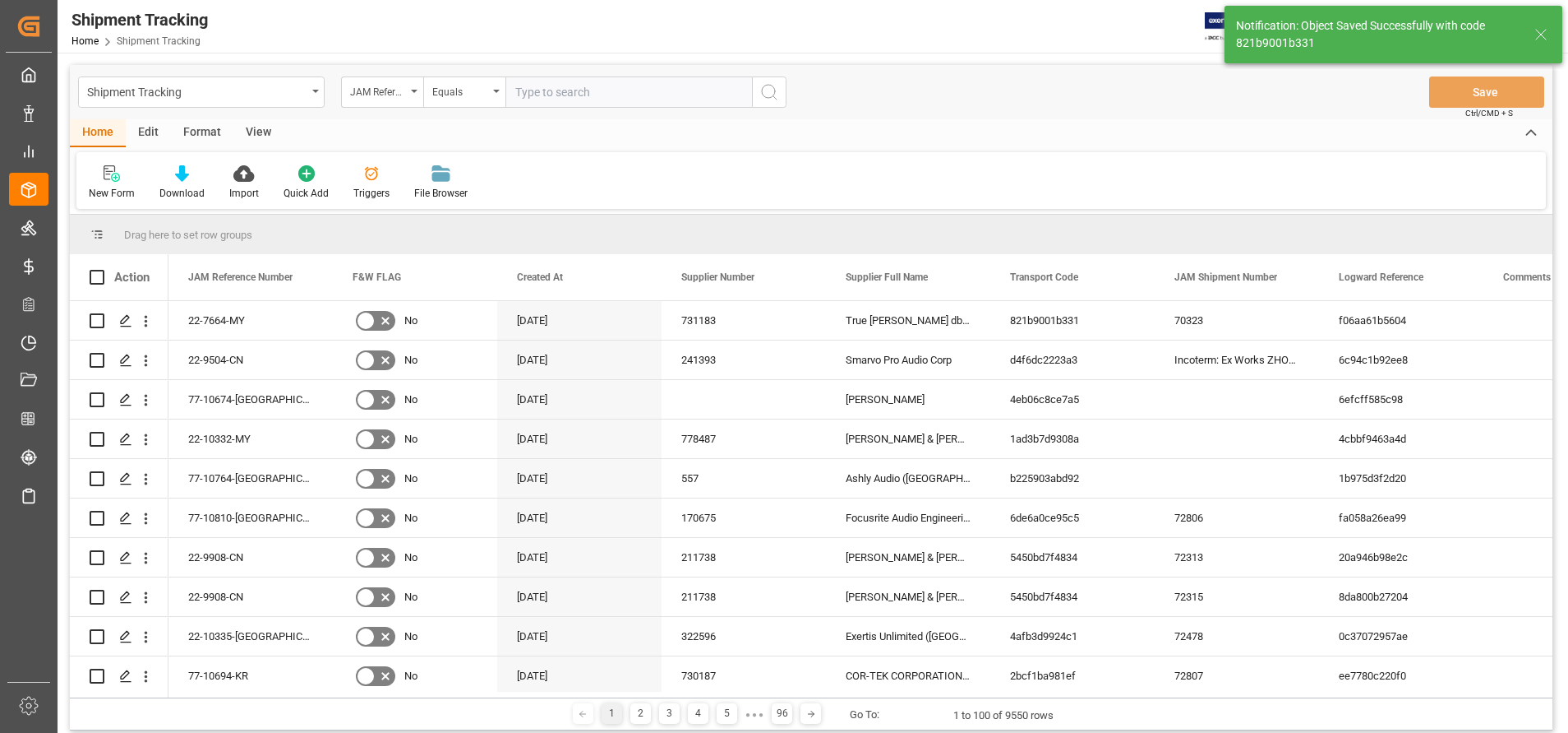
click at [722, 81] on input "text" at bounding box center [628, 92] width 247 height 31
type input "22-9893-[GEOGRAPHIC_DATA]"
click at [781, 94] on button "search button" at bounding box center [769, 92] width 35 height 31
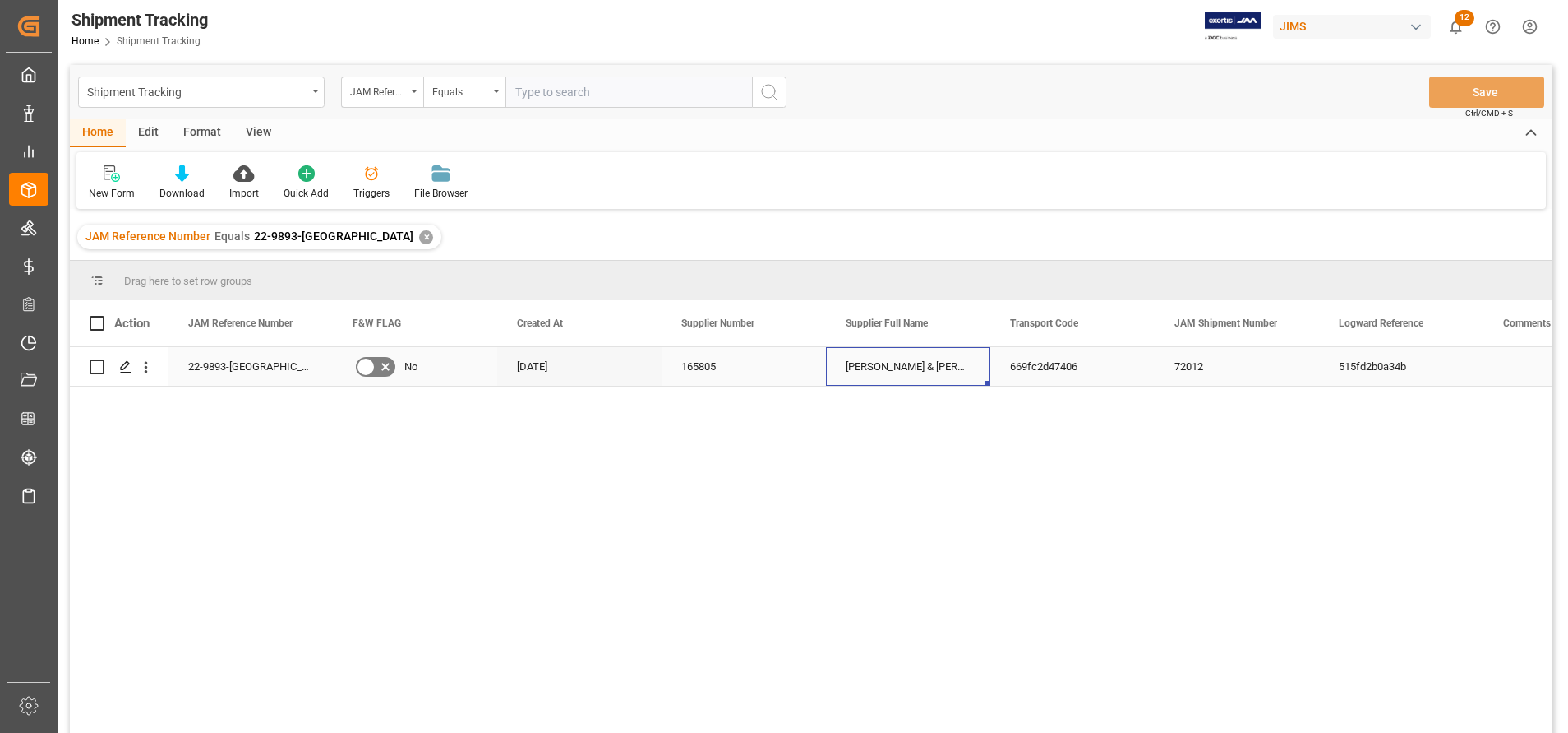
click at [959, 371] on div "[PERSON_NAME] & [PERSON_NAME] (W/T*)-" at bounding box center [908, 366] width 164 height 39
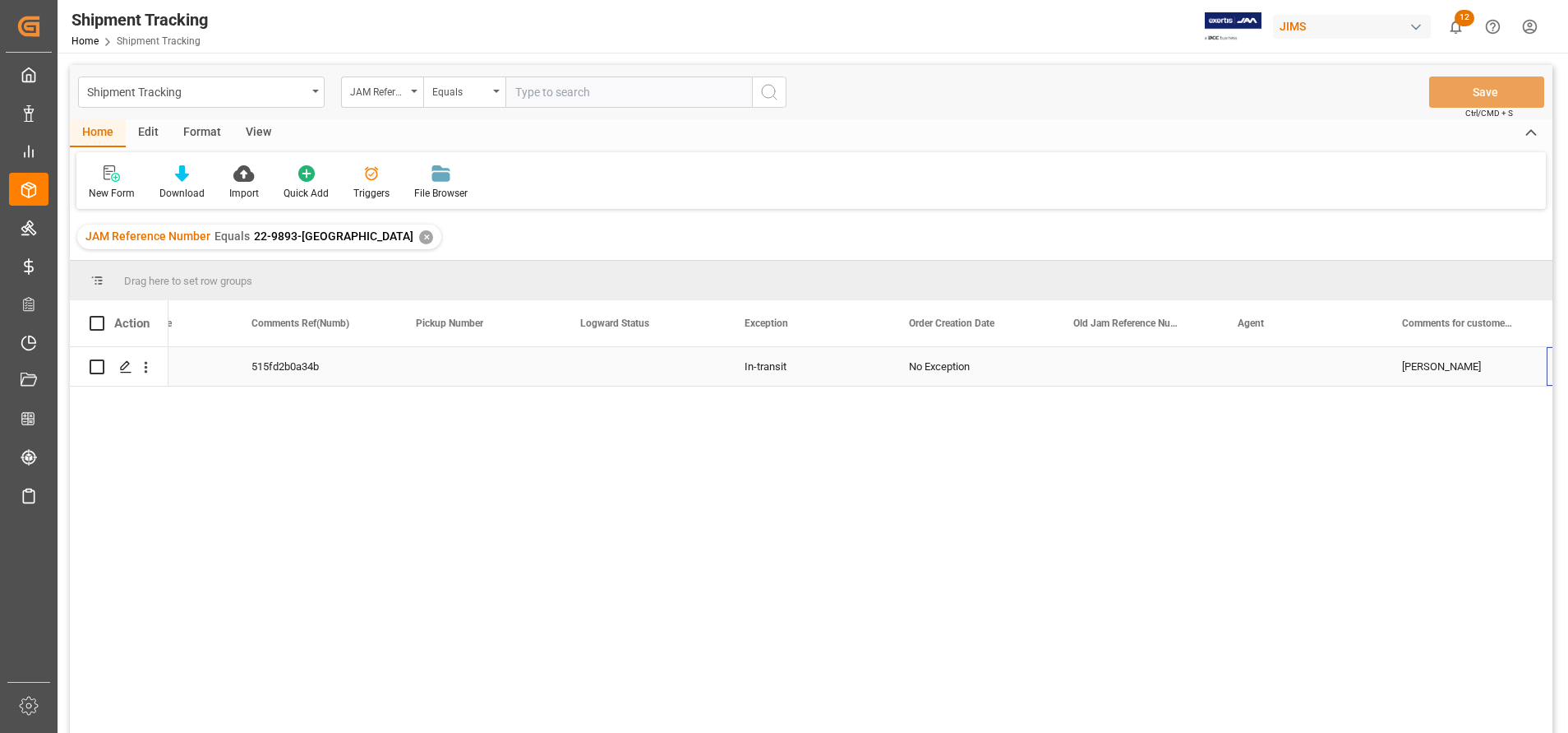
scroll to position [0, 1252]
